Goal: Task Accomplishment & Management: Manage account settings

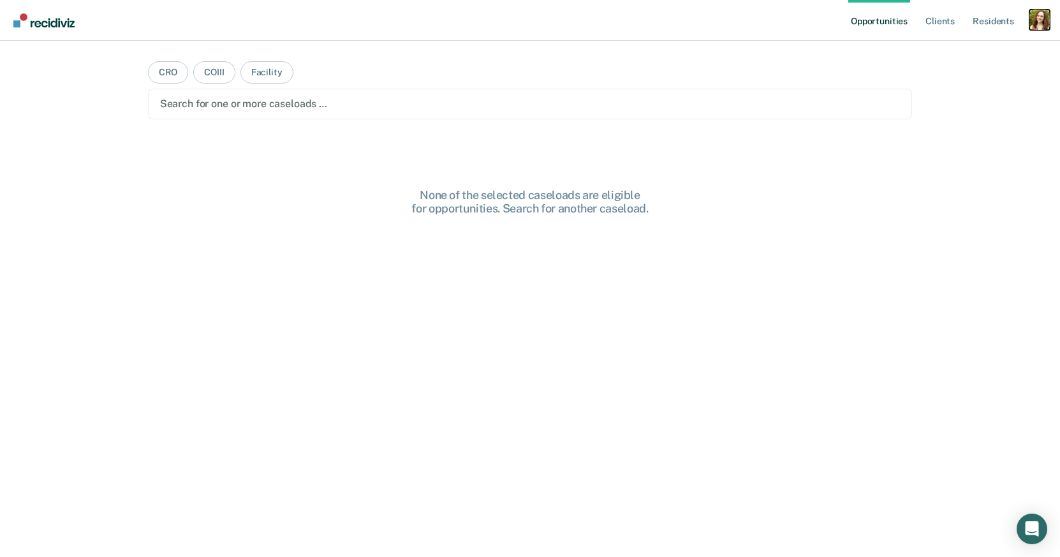
click at [1034, 24] on div "Profile dropdown button" at bounding box center [1039, 20] width 20 height 20
click at [961, 50] on link "Profile" at bounding box center [988, 52] width 103 height 11
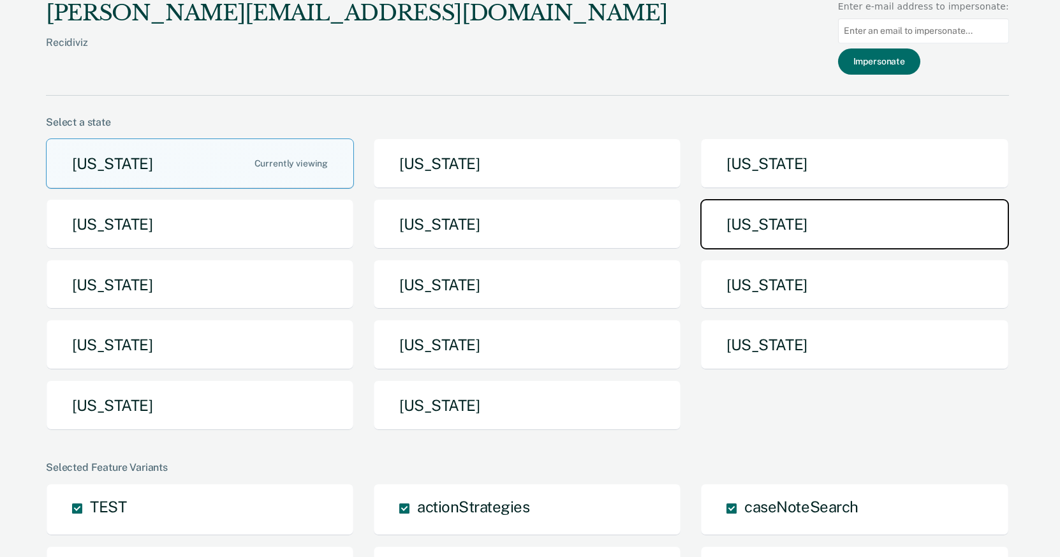
click at [753, 211] on button "[US_STATE]" at bounding box center [854, 224] width 308 height 50
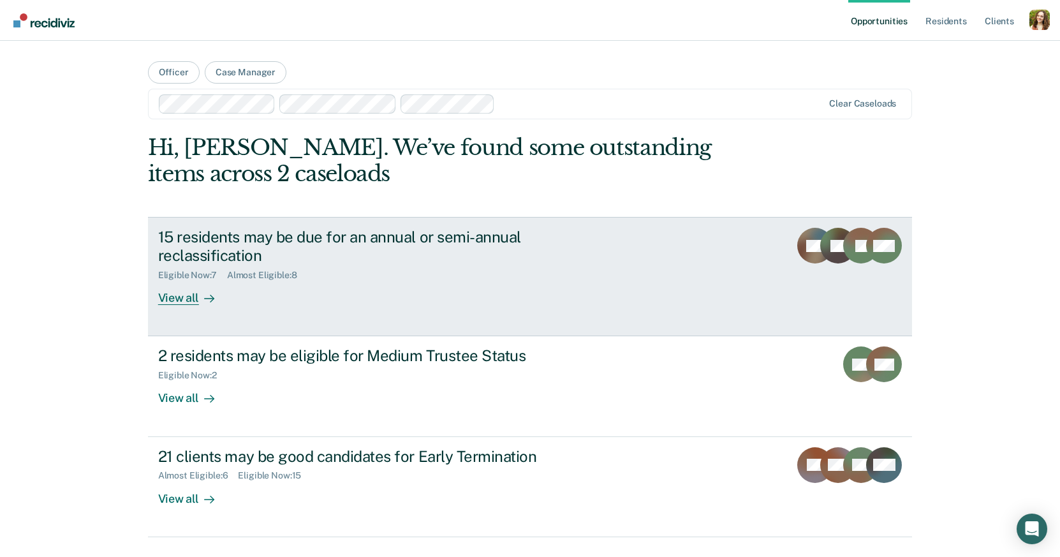
click at [342, 289] on div "15 residents may be due for an annual or semi-annual reclassification Eligible …" at bounding box center [397, 266] width 478 height 77
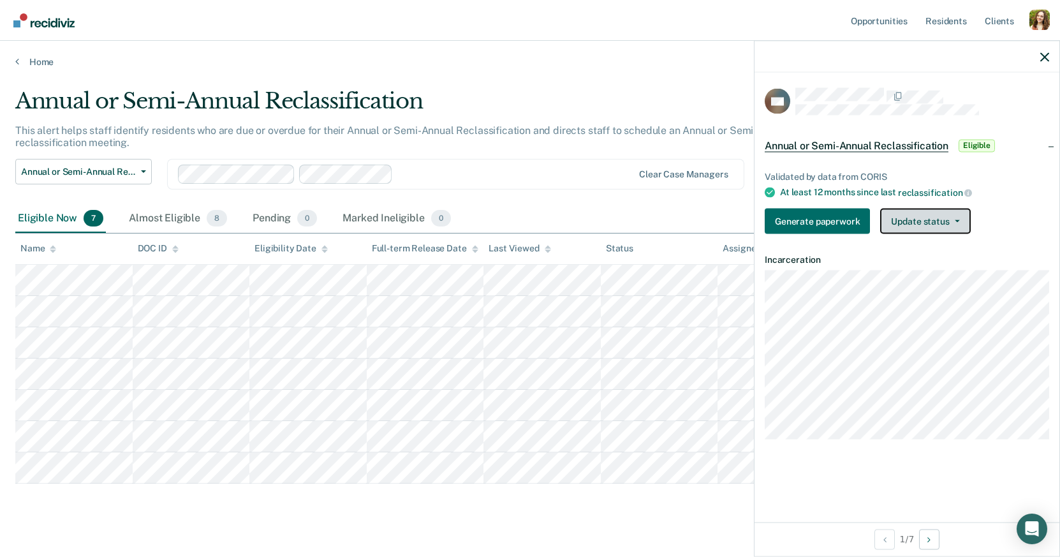
click at [914, 215] on button "Update status" at bounding box center [925, 221] width 90 height 26
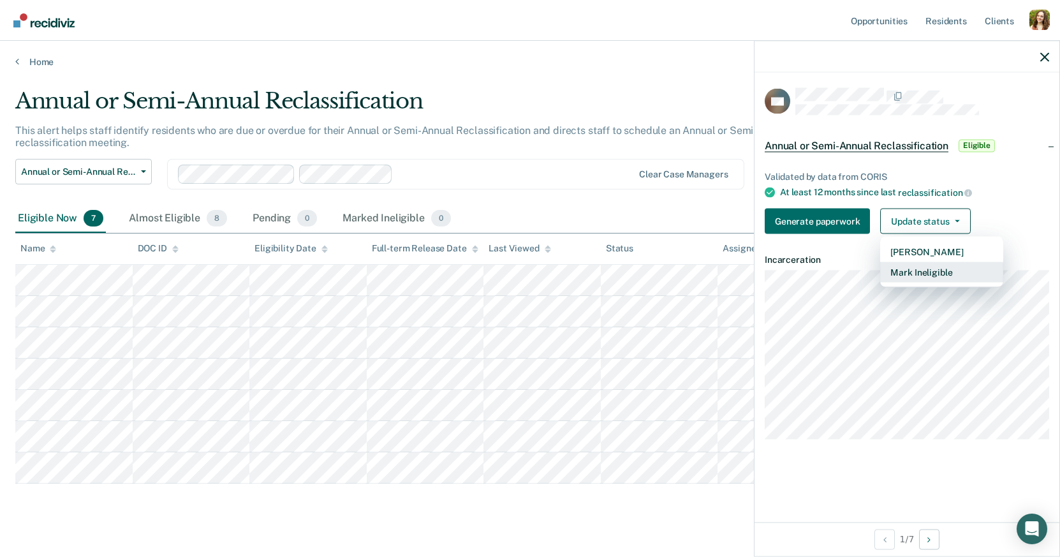
click at [907, 268] on button "Mark Ineligible" at bounding box center [941, 271] width 123 height 20
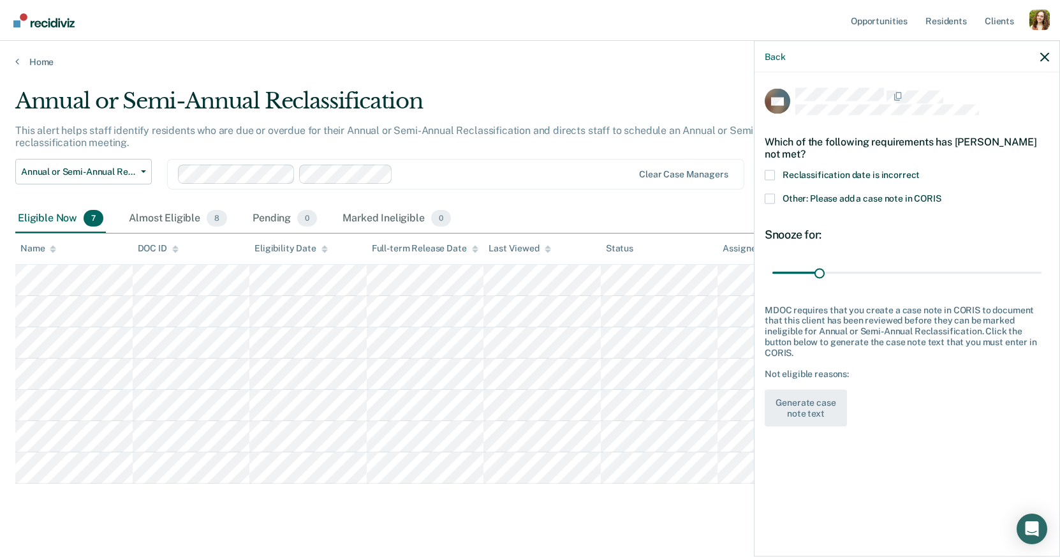
click at [817, 171] on span "Reclassification date is incorrect" at bounding box center [850, 174] width 137 height 10
click at [919, 170] on input "Reclassification date is incorrect" at bounding box center [919, 170] width 0 height 0
click at [815, 391] on button "Generate case note text" at bounding box center [805, 408] width 82 height 37
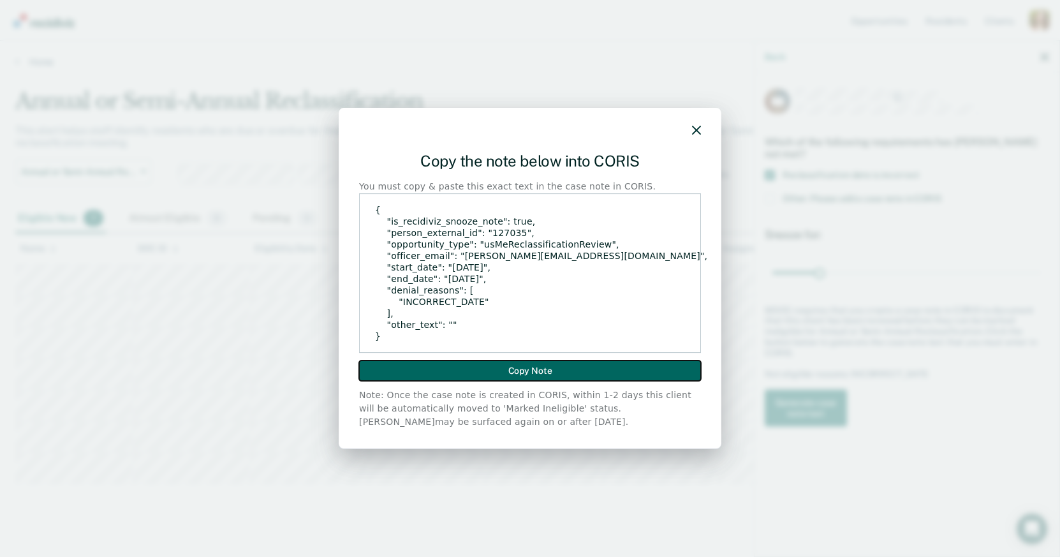
click at [546, 374] on button "Copy Note" at bounding box center [530, 370] width 342 height 20
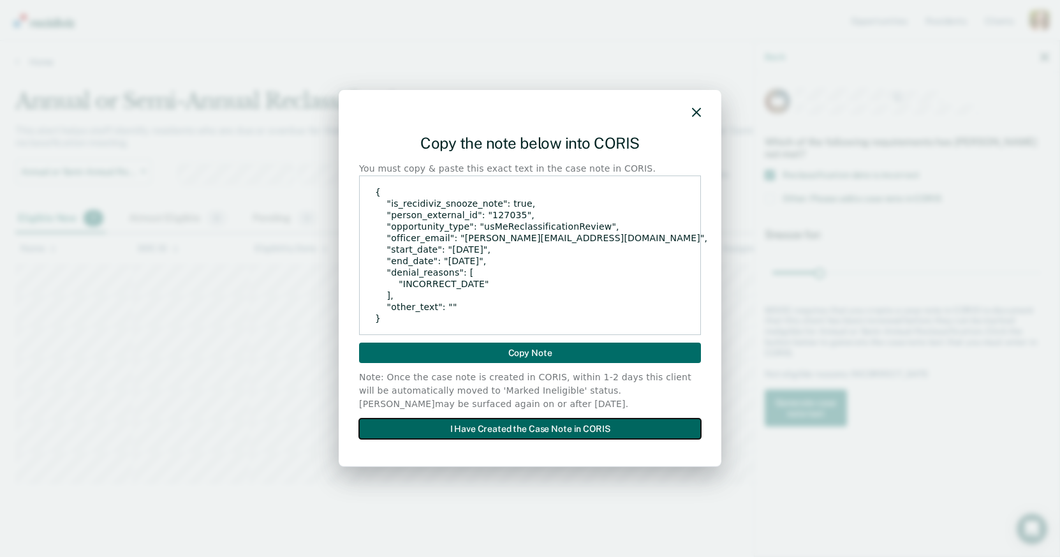
click at [551, 430] on button "I Have Created the Case Note in CORIS" at bounding box center [530, 428] width 342 height 20
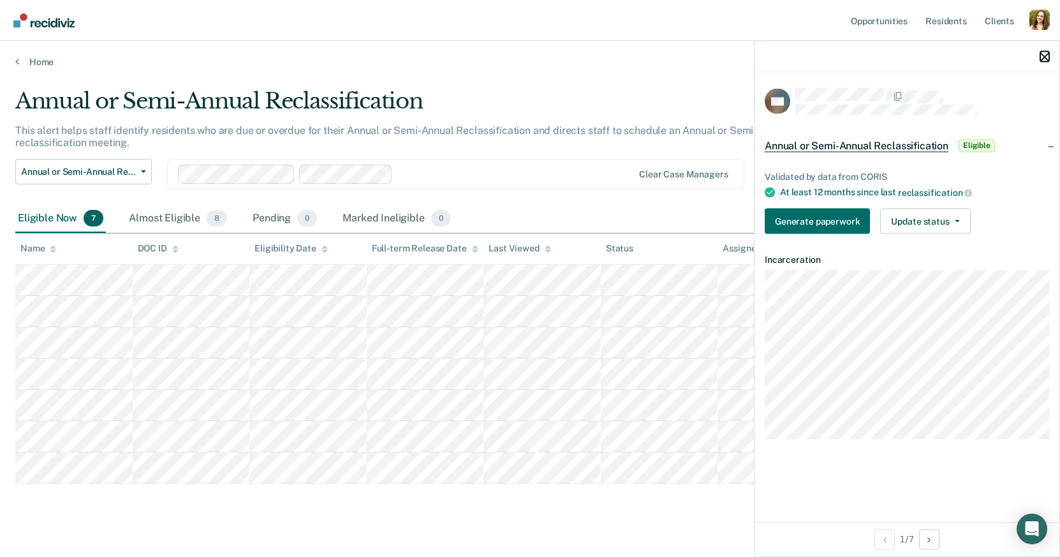
click at [1043, 54] on icon "button" at bounding box center [1044, 56] width 9 height 9
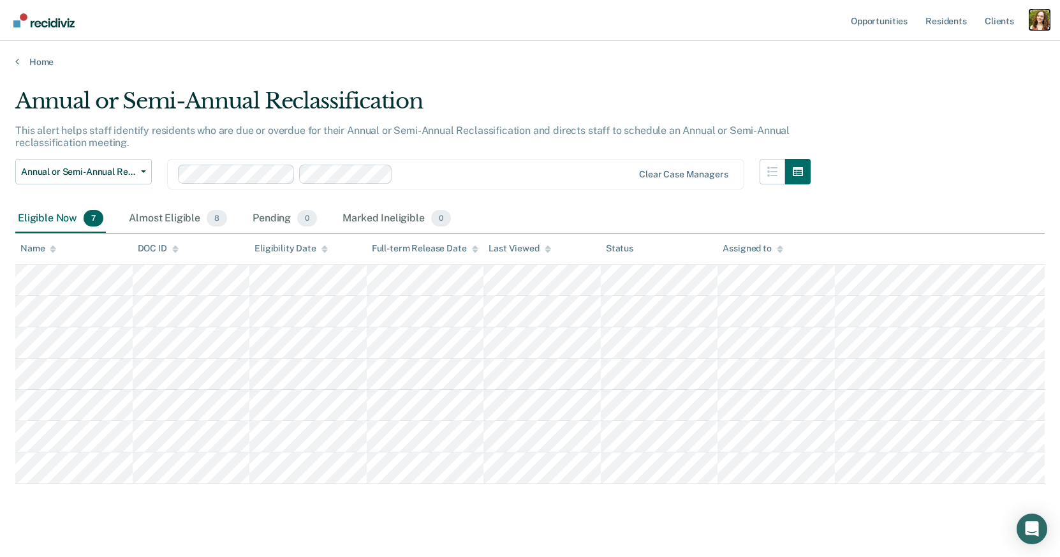
click at [1041, 26] on div "Profile dropdown button" at bounding box center [1039, 20] width 20 height 20
click at [960, 52] on link "Profile" at bounding box center [988, 52] width 103 height 11
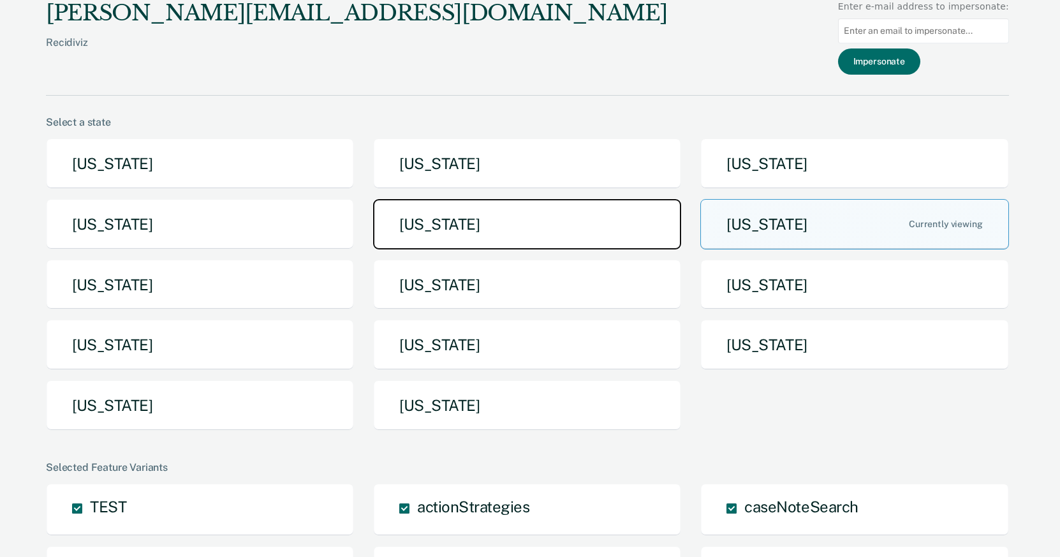
click at [466, 230] on button "[US_STATE]" at bounding box center [527, 224] width 308 height 50
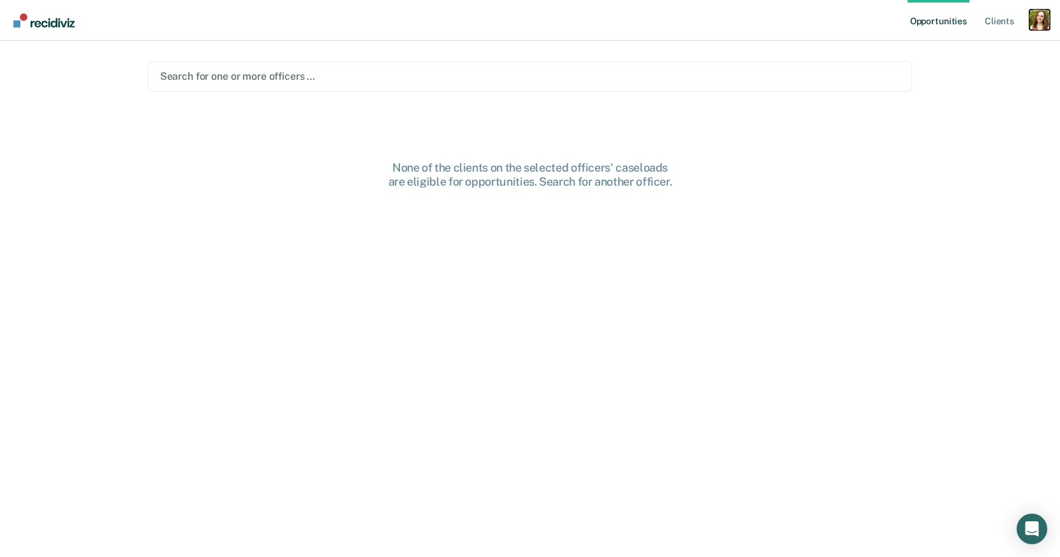
click at [1041, 26] on div "Profile dropdown button" at bounding box center [1039, 20] width 20 height 20
click at [958, 53] on link "Profile" at bounding box center [988, 52] width 103 height 11
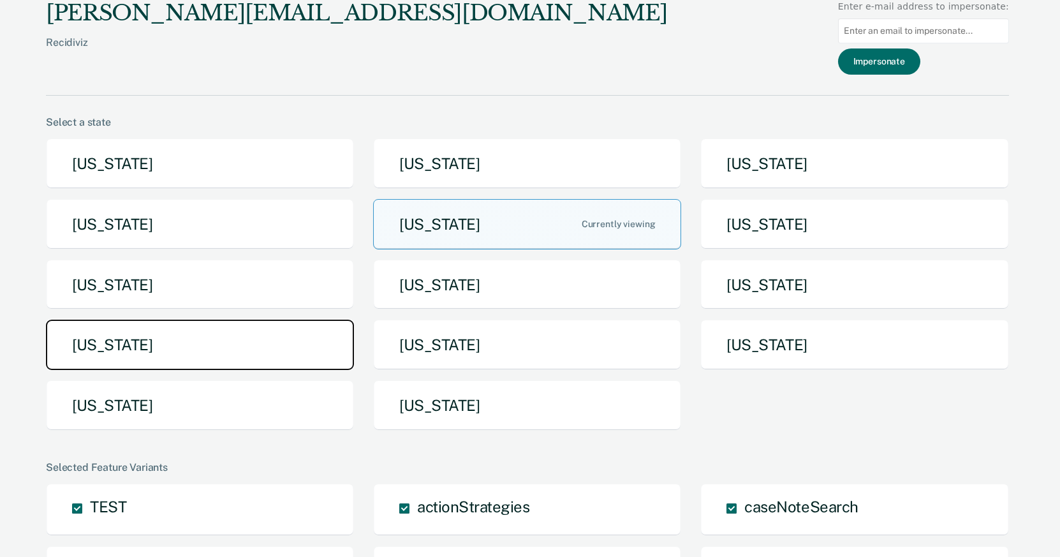
click at [311, 344] on button "[US_STATE]" at bounding box center [200, 344] width 308 height 50
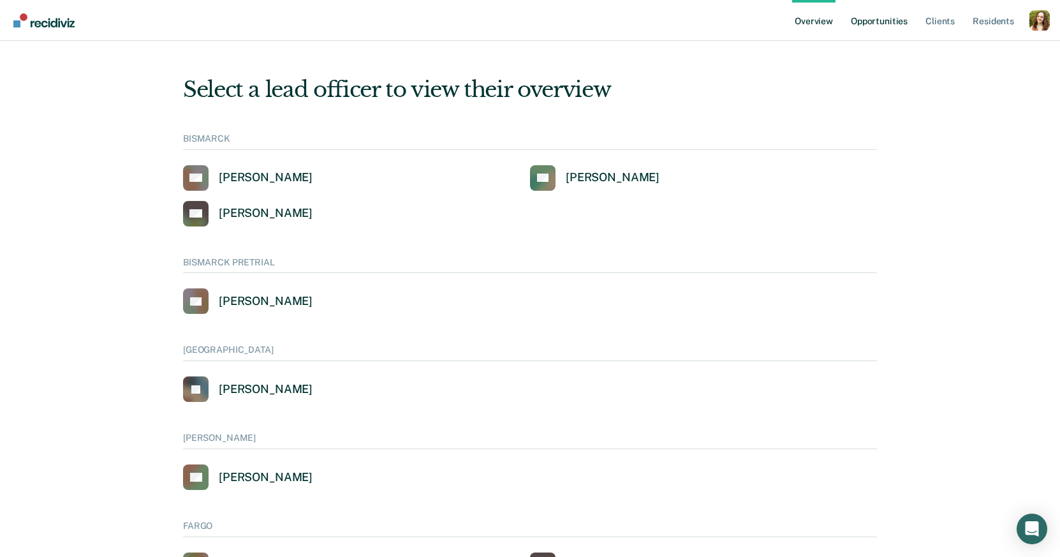
click at [884, 19] on link "Opportunities" at bounding box center [879, 20] width 62 height 41
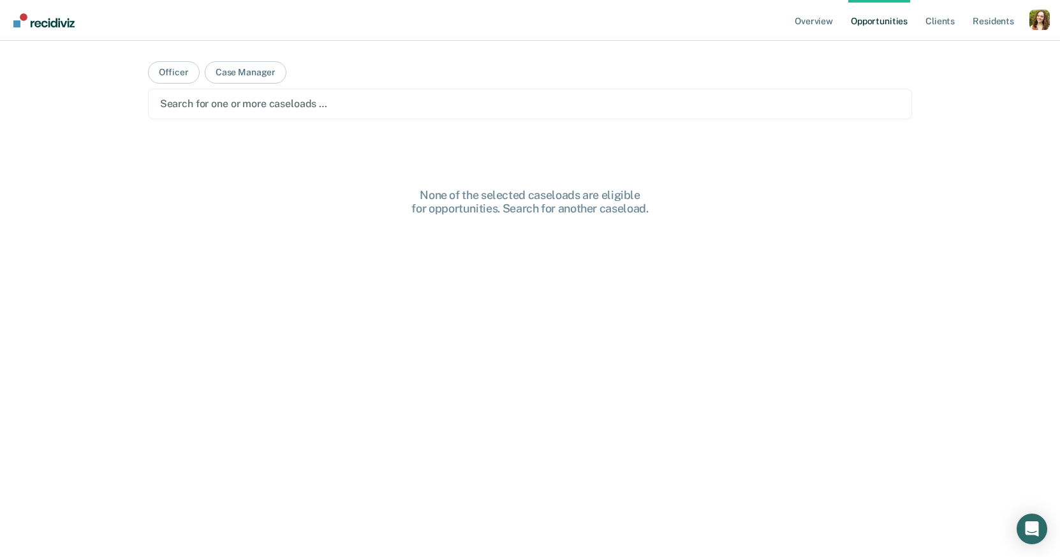
click at [393, 120] on main "Officer Case Manager Search for one or more caseloads … None of the selected ca…" at bounding box center [530, 283] width 795 height 485
click at [277, 103] on div at bounding box center [530, 103] width 740 height 15
click at [174, 71] on button "Officer" at bounding box center [174, 72] width 52 height 22
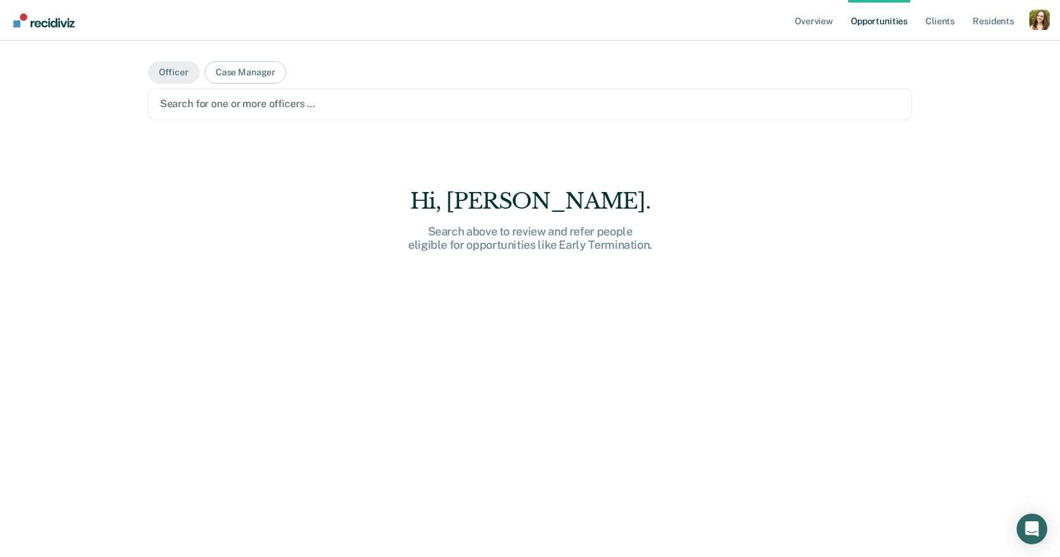
click at [227, 108] on div at bounding box center [530, 103] width 740 height 15
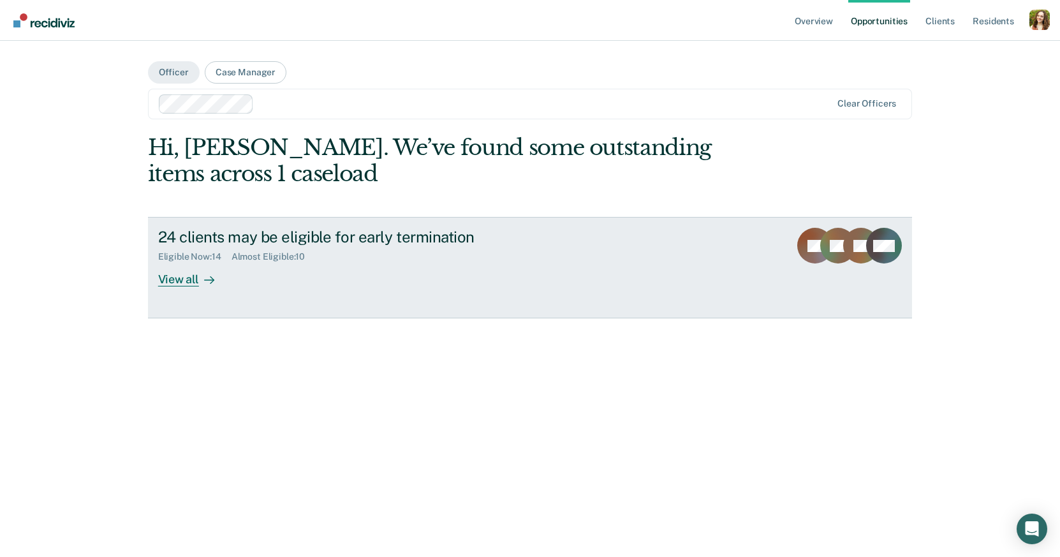
click at [223, 258] on div "Eligible Now : 14" at bounding box center [194, 256] width 73 height 11
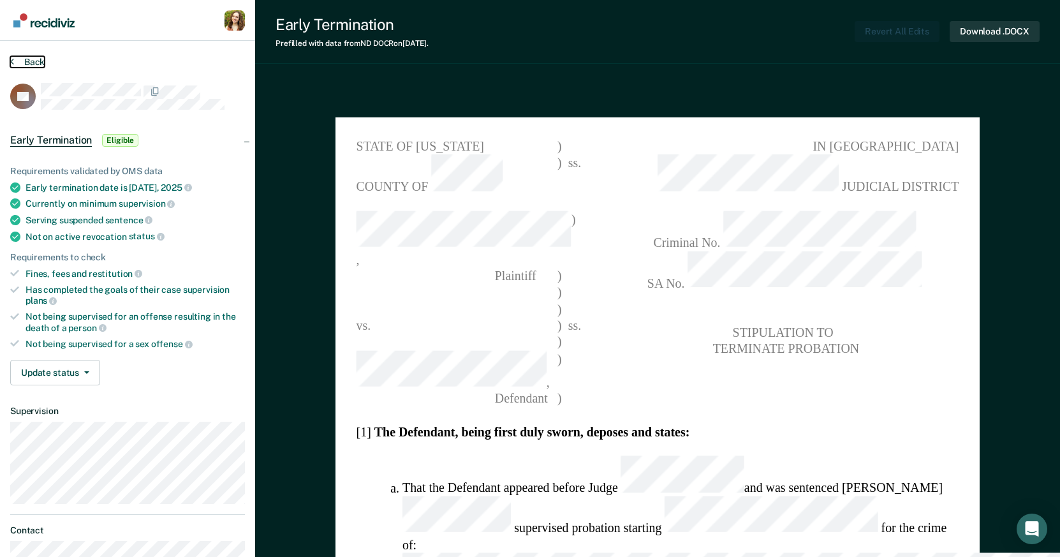
type textarea "x"
click at [19, 62] on button "Back" at bounding box center [27, 61] width 34 height 11
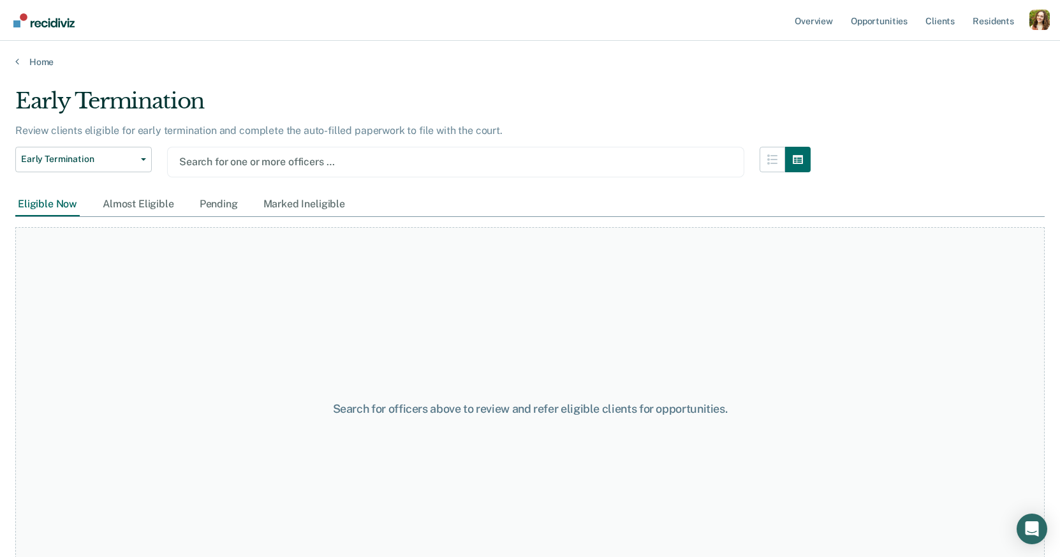
click at [253, 163] on div at bounding box center [455, 161] width 553 height 15
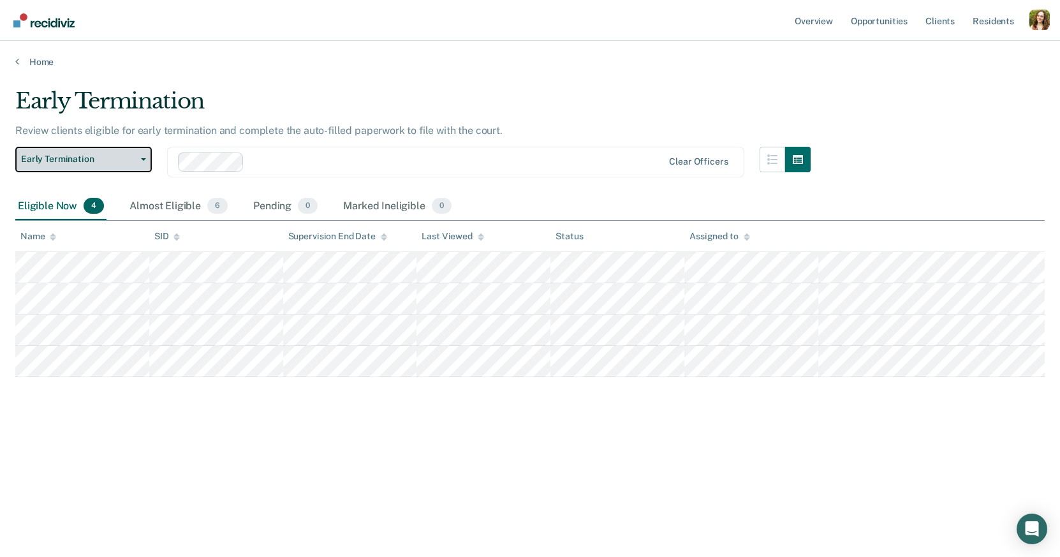
click at [113, 161] on span "Early Termination" at bounding box center [78, 159] width 115 height 11
click at [279, 156] on div at bounding box center [456, 161] width 414 height 15
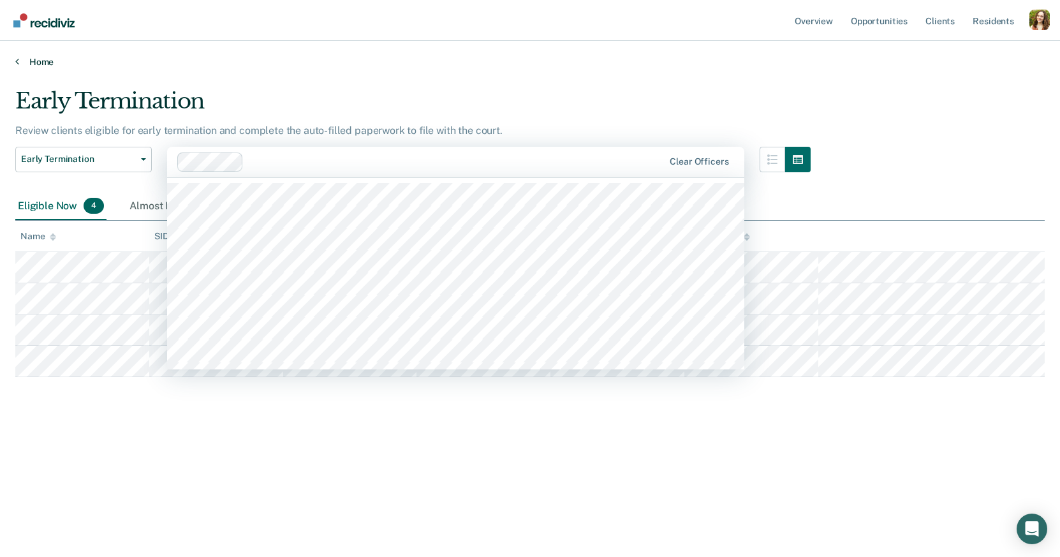
click at [40, 66] on link "Home" at bounding box center [529, 61] width 1029 height 11
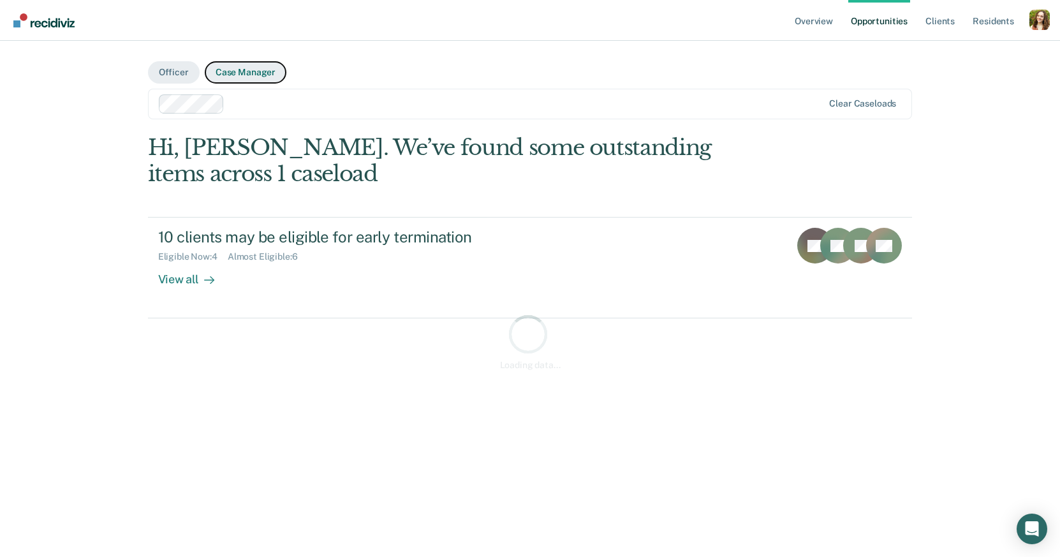
click at [269, 75] on button "Case Manager" at bounding box center [246, 72] width 82 height 22
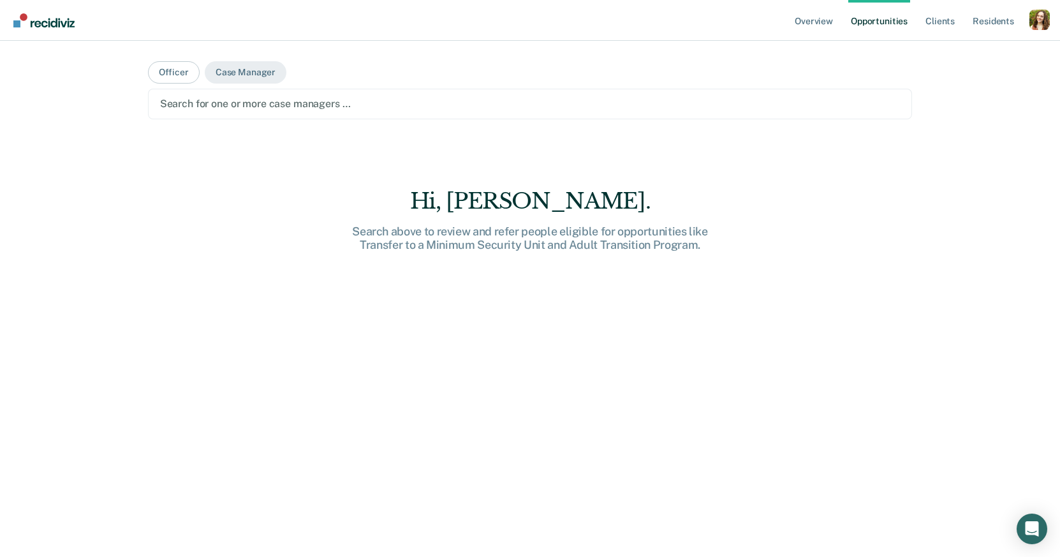
click at [254, 103] on div at bounding box center [530, 103] width 740 height 15
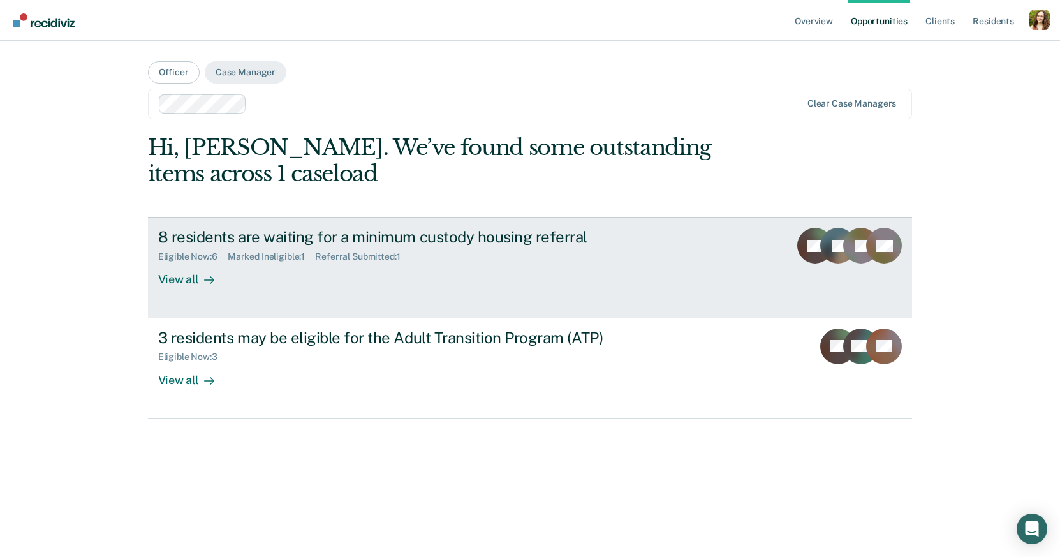
click at [207, 270] on div "View all" at bounding box center [193, 274] width 71 height 25
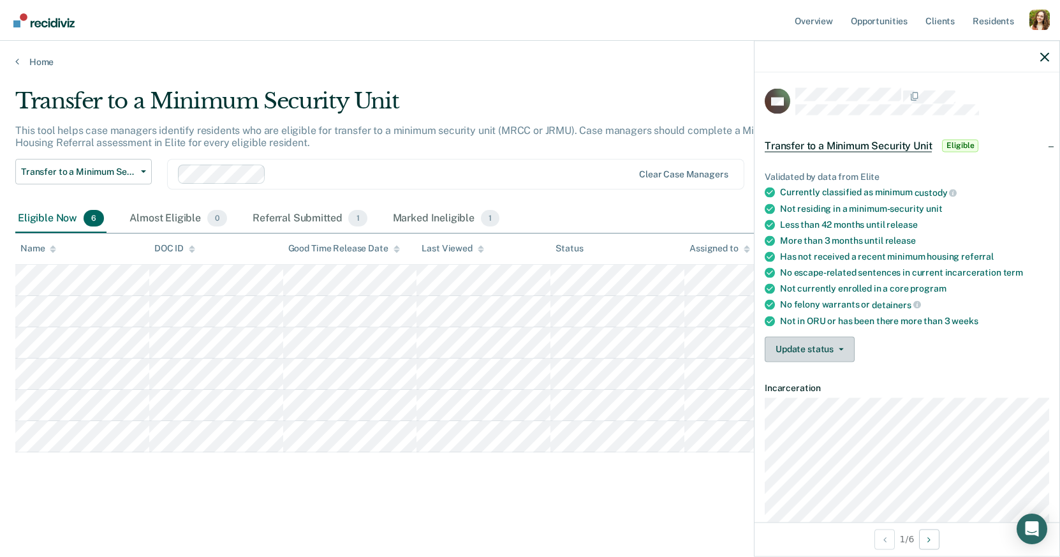
click at [836, 359] on div "Validated by data from Elite Currently classified as minimum custody Not residi…" at bounding box center [906, 260] width 305 height 221
click at [824, 349] on button "Update status" at bounding box center [809, 349] width 90 height 26
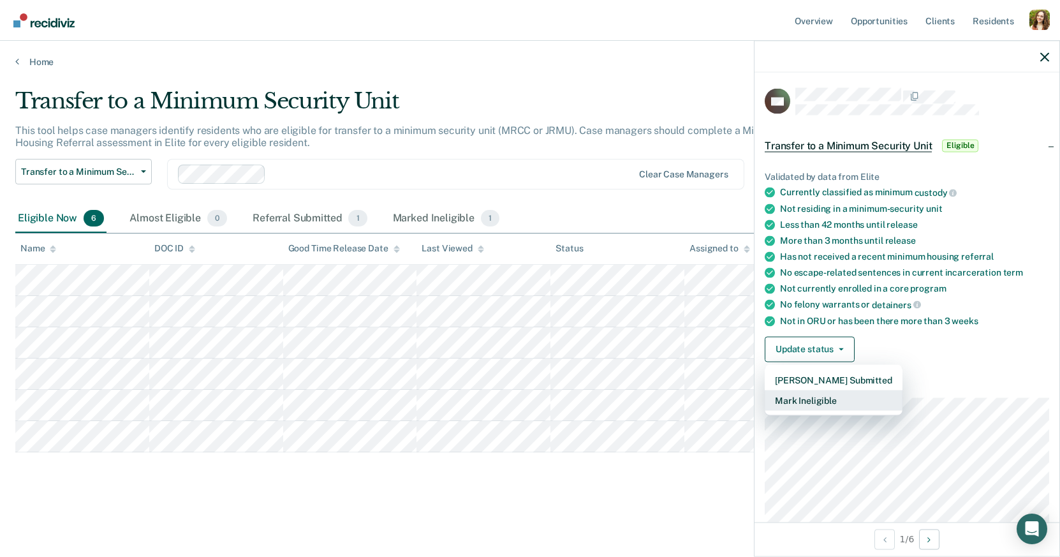
click at [817, 401] on button "Mark Ineligible" at bounding box center [833, 400] width 138 height 20
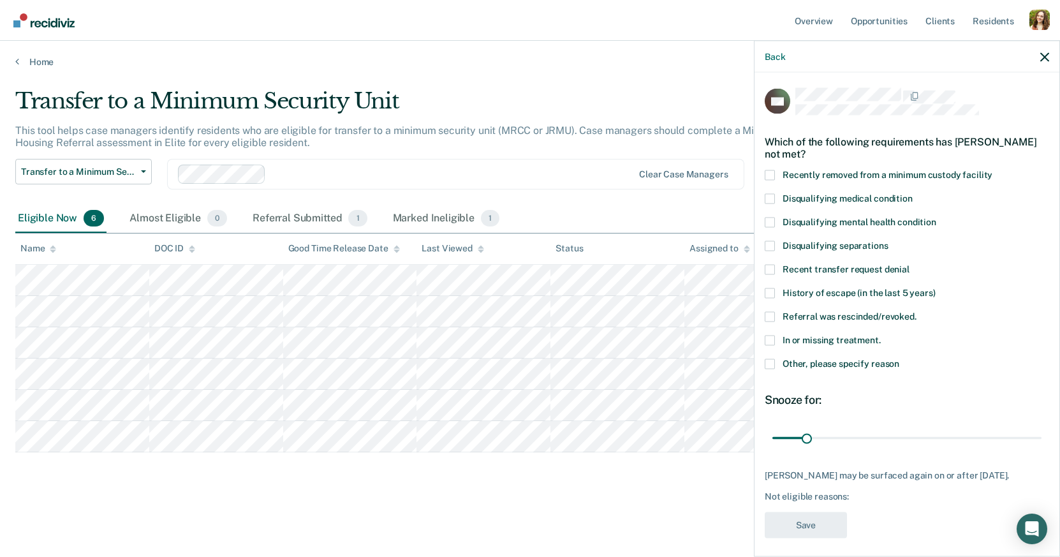
click at [805, 245] on span "Disqualifying separations" at bounding box center [835, 245] width 106 height 10
click at [888, 240] on input "Disqualifying separations" at bounding box center [888, 240] width 0 height 0
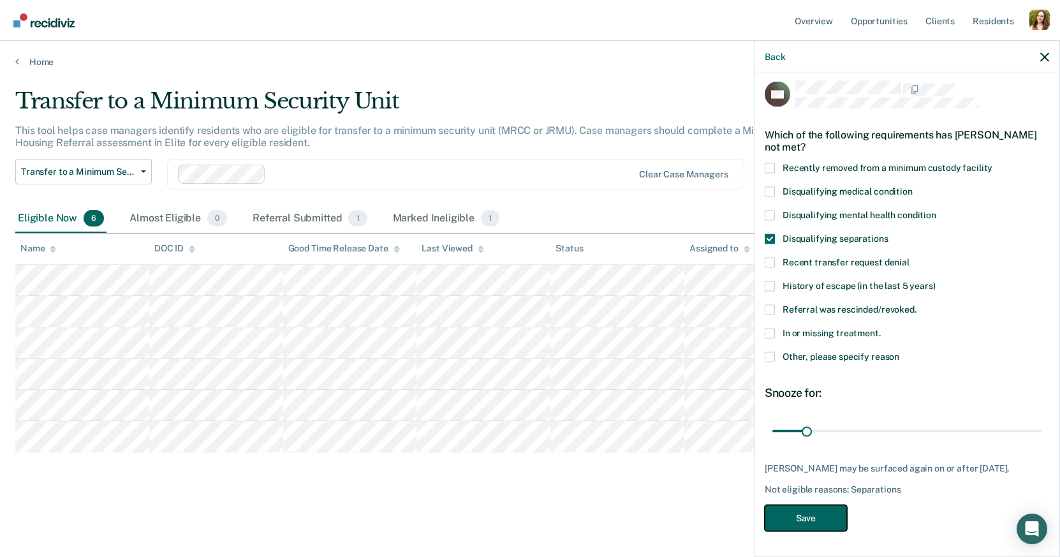
click at [817, 516] on button "Save" at bounding box center [805, 517] width 82 height 26
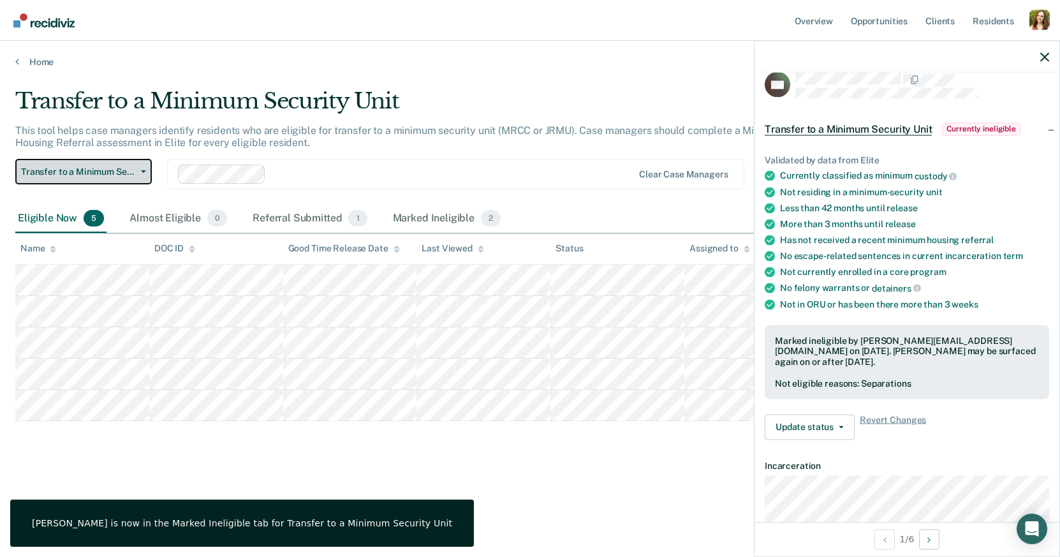
click at [113, 171] on span "Transfer to a Minimum Security Unit" at bounding box center [78, 171] width 115 height 11
click at [48, 59] on link "Home" at bounding box center [529, 61] width 1029 height 11
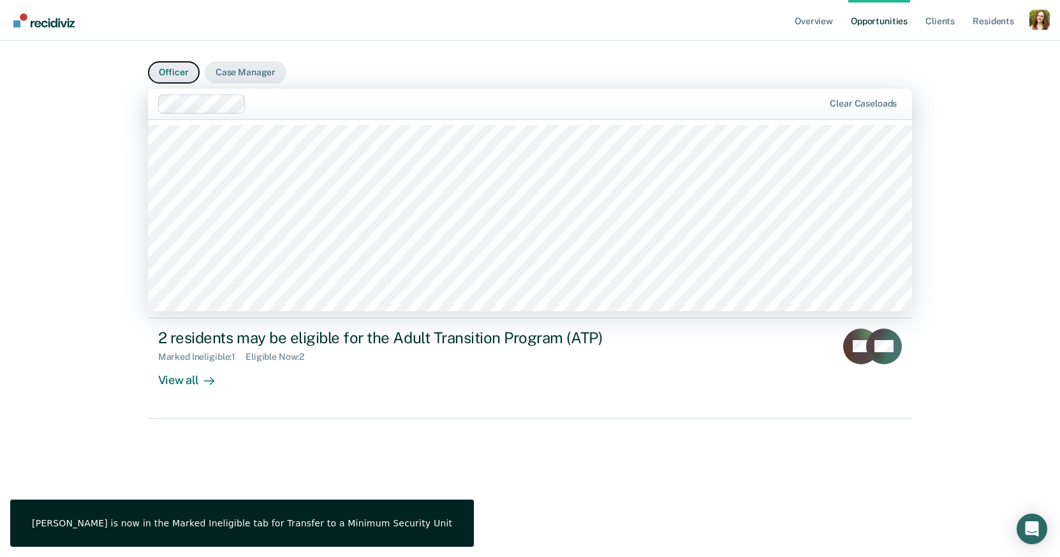
click at [186, 71] on button "Officer" at bounding box center [174, 72] width 52 height 22
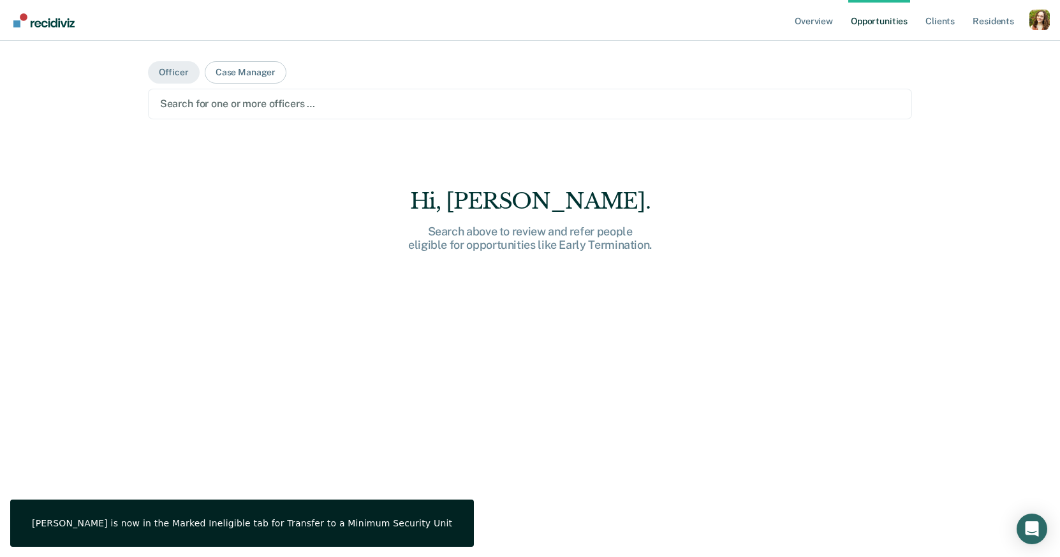
click at [238, 103] on div at bounding box center [530, 103] width 740 height 15
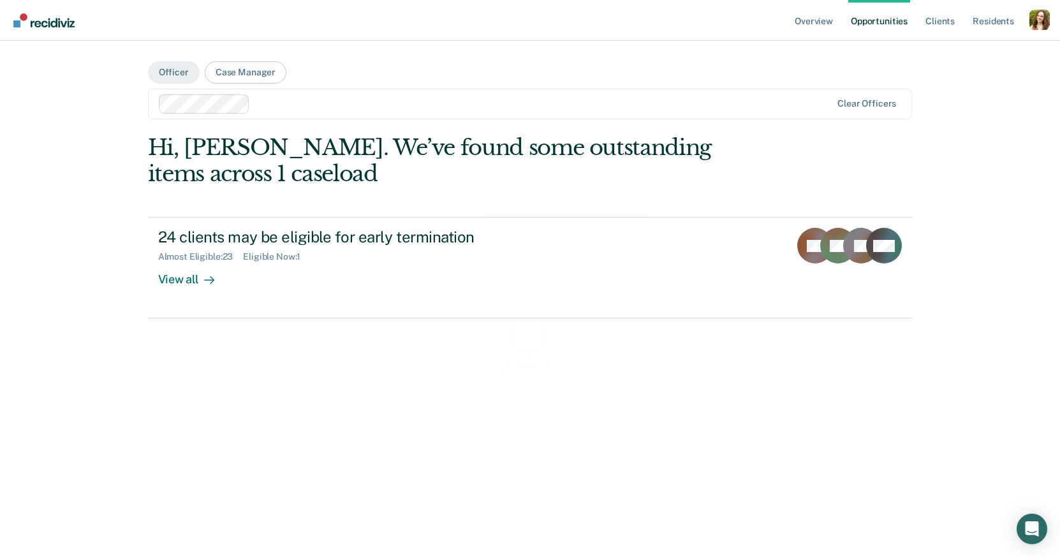
click at [206, 268] on div "Loading data..." at bounding box center [530, 342] width 764 height 414
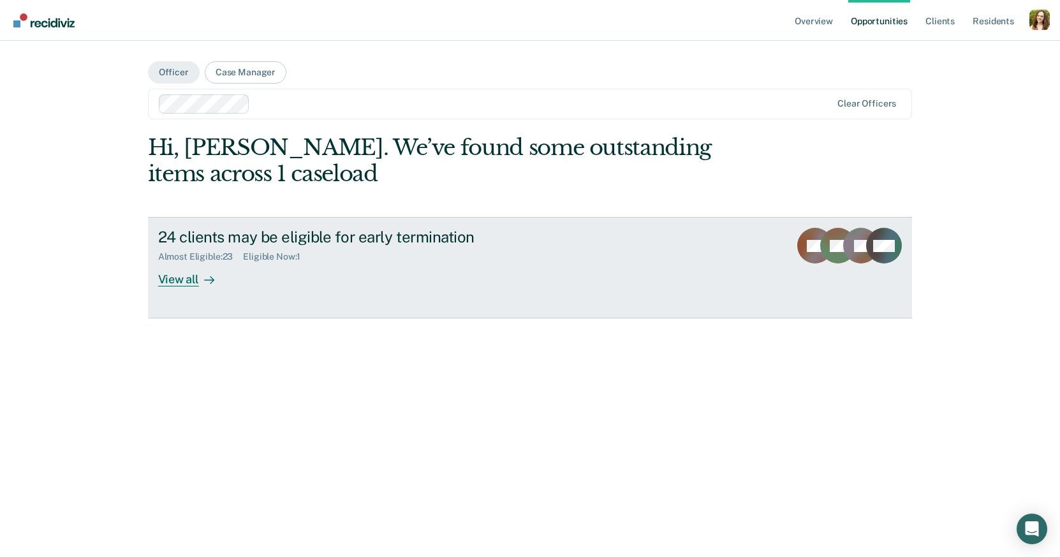
click at [206, 268] on div "View all" at bounding box center [193, 274] width 71 height 25
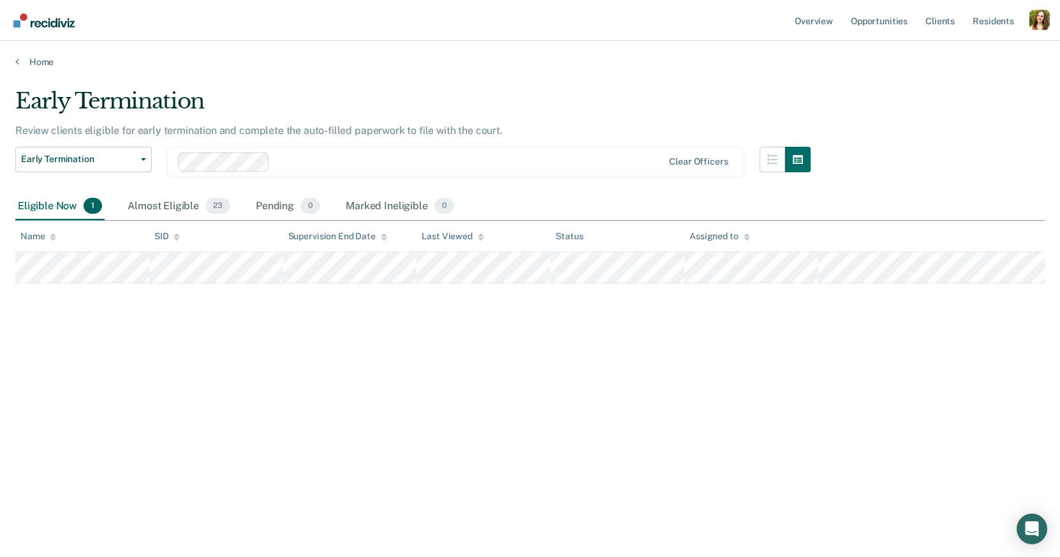
click at [661, 250] on th "Status" at bounding box center [617, 236] width 134 height 31
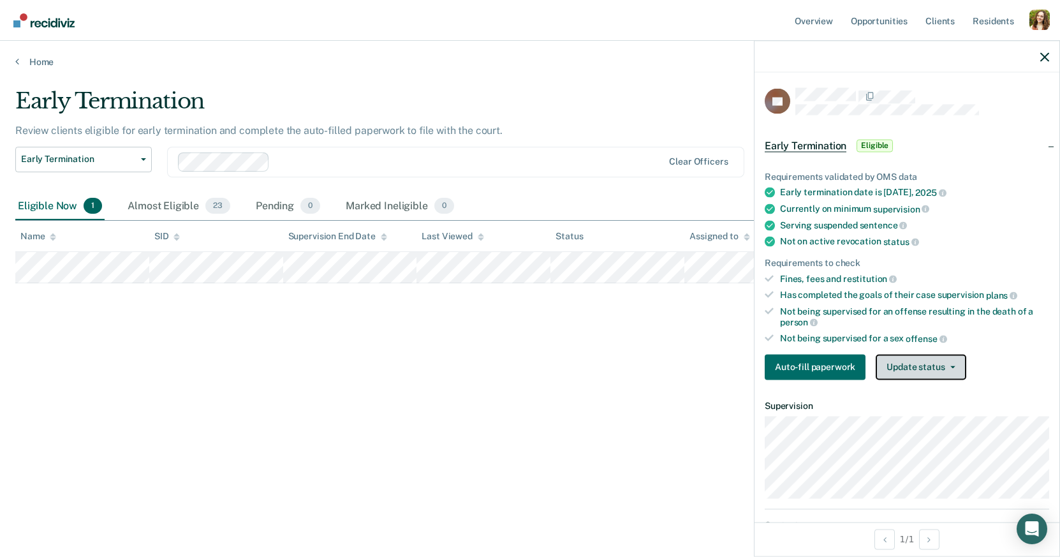
click at [927, 356] on button "Update status" at bounding box center [920, 367] width 90 height 26
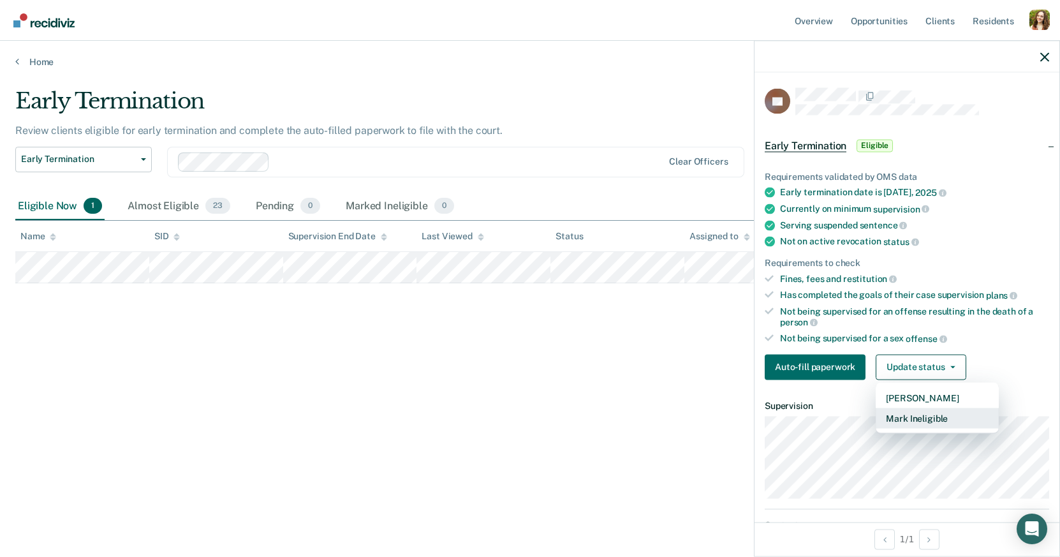
click at [910, 414] on button "Mark Ineligible" at bounding box center [936, 417] width 123 height 20
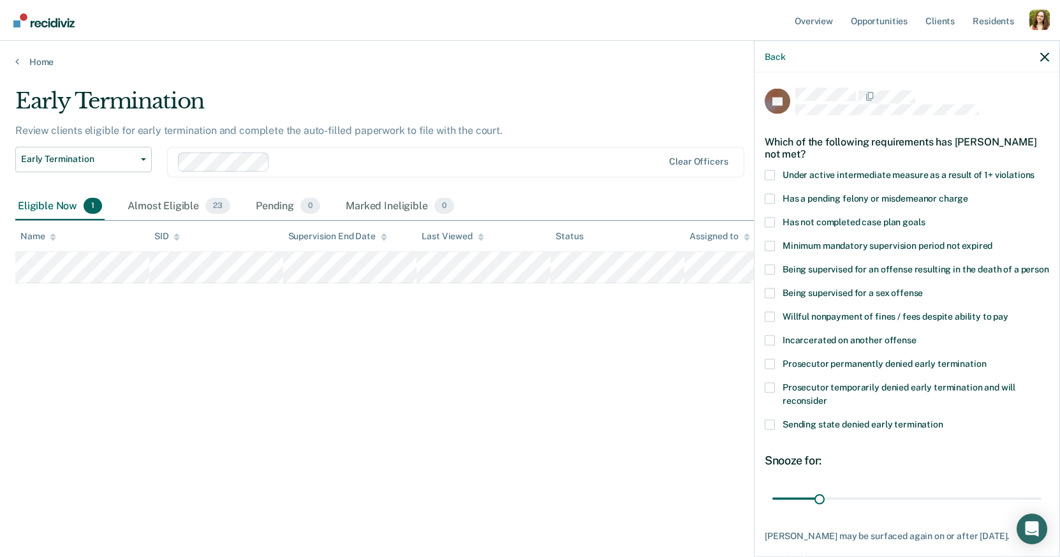
click at [803, 285] on div "Being supervised for an offense resulting in the death of a person" at bounding box center [906, 276] width 284 height 24
click at [798, 288] on span "Being supervised for a sex offense" at bounding box center [852, 292] width 140 height 10
click at [923, 288] on input "Being supervised for a sex offense" at bounding box center [923, 288] width 0 height 0
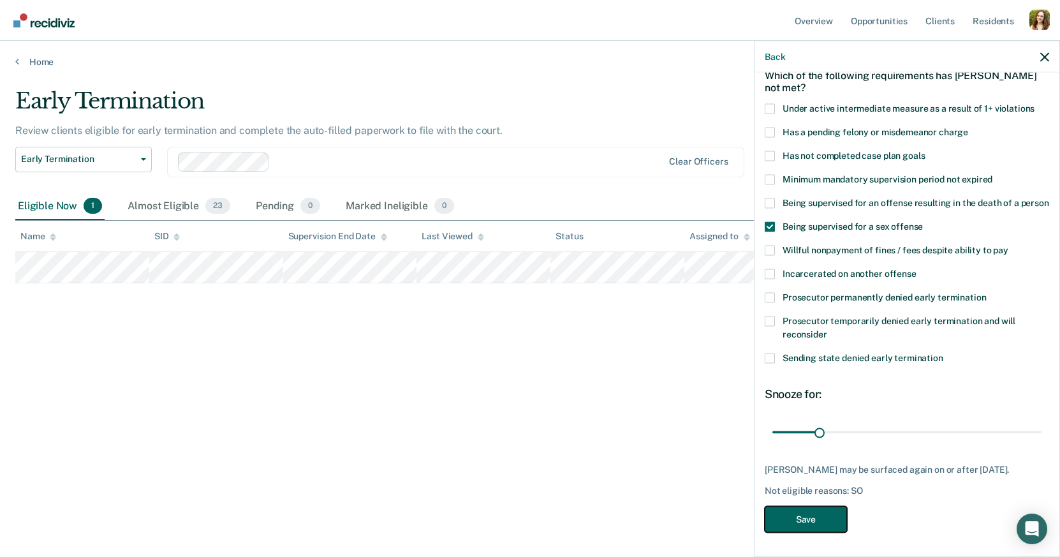
click at [800, 519] on button "Save" at bounding box center [805, 519] width 82 height 26
